Goal: Complete application form: Complete application form

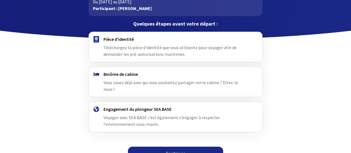
scroll to position [47, 0]
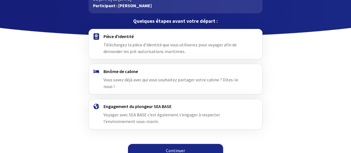
click at [175, 144] on link "Continuer" at bounding box center [175, 150] width 95 height 13
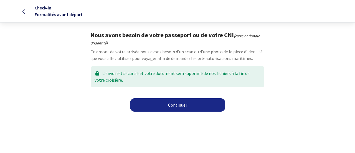
click at [167, 106] on link "Continuer" at bounding box center [177, 104] width 95 height 13
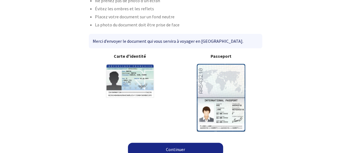
scroll to position [49, 0]
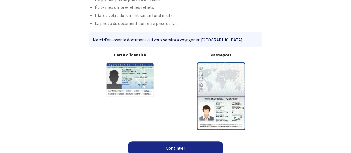
click at [217, 99] on img at bounding box center [221, 95] width 49 height 67
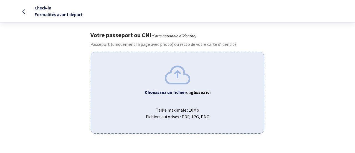
click at [193, 103] on span "Taille maximale : 10Mo Fichiers autorisés : PDF, JPG, PNG" at bounding box center [178, 111] width 164 height 18
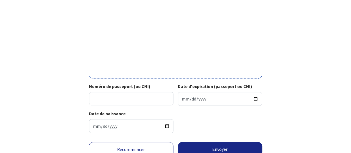
scroll to position [221, 0]
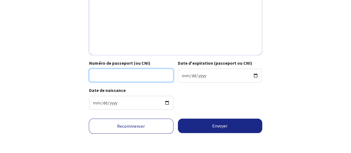
click at [135, 77] on input "Numéro de passeport (ou CNI)" at bounding box center [131, 75] width 84 height 13
type input "21CC14117"
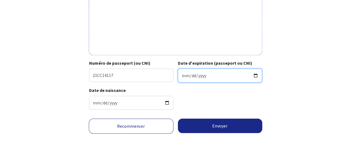
click at [201, 74] on input "Date d'expiration (passeport ou CNI)" at bounding box center [220, 76] width 84 height 14
click at [182, 76] on input "Date d'expiration (passeport ou CNI)" at bounding box center [220, 76] width 84 height 14
type input "2031-06-07"
click at [209, 106] on div "Date de naissance 1989-11-07" at bounding box center [175, 100] width 173 height 27
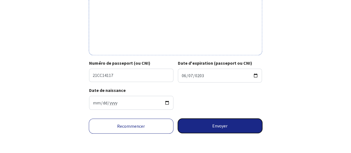
click at [218, 125] on button "Envoyer" at bounding box center [220, 126] width 85 height 14
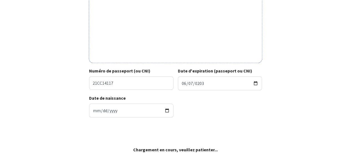
scroll to position [213, 0]
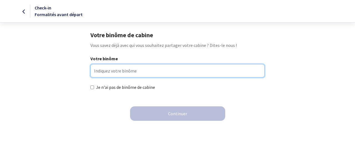
click at [173, 67] on input "Votre binôme" at bounding box center [178, 70] width 174 height 13
type input "REMI JAMON"
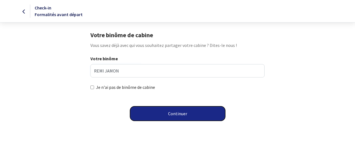
click at [175, 115] on button "Continuer" at bounding box center [177, 113] width 95 height 14
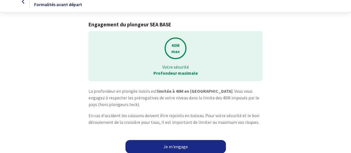
scroll to position [13, 0]
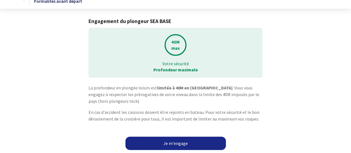
click at [191, 143] on link "Je m'engage" at bounding box center [176, 143] width 101 height 13
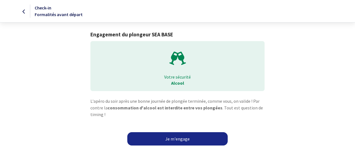
click at [201, 135] on link "Je m'engage" at bounding box center [177, 138] width 101 height 13
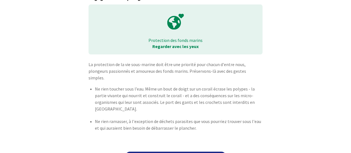
scroll to position [45, 0]
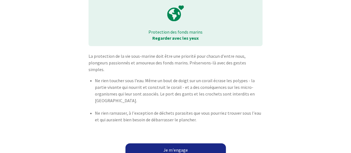
click at [183, 143] on link "Je m'engage" at bounding box center [176, 149] width 101 height 13
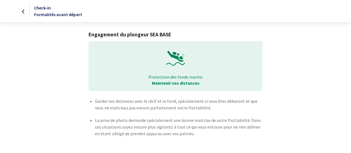
scroll to position [21, 0]
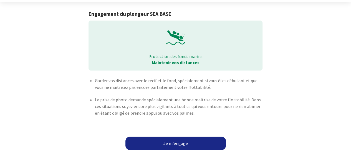
click at [202, 141] on link "Je m'engage" at bounding box center [176, 143] width 101 height 13
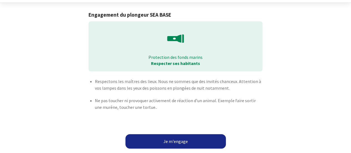
scroll to position [22, 0]
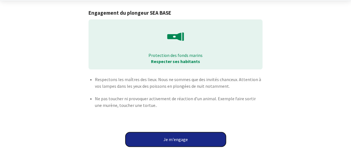
click at [191, 135] on button "Je m'engage" at bounding box center [176, 139] width 101 height 14
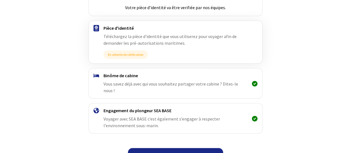
scroll to position [98, 0]
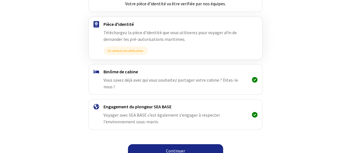
click at [191, 144] on link "Continuer" at bounding box center [175, 150] width 95 height 13
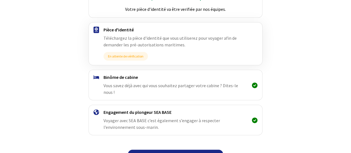
scroll to position [98, 0]
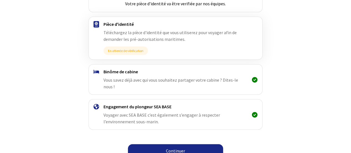
click at [175, 146] on link "Continuer" at bounding box center [175, 150] width 95 height 13
